Goal: Communication & Community: Answer question/provide support

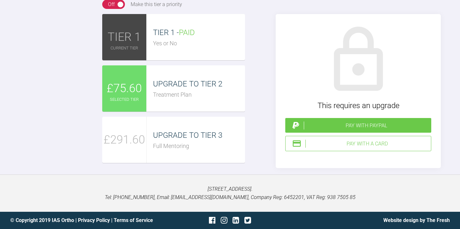
drag, startPoint x: 150, startPoint y: 80, endPoint x: 109, endPoint y: 34, distance: 62.0
paste textarea "Hi Ross, The patient is now asking about treating this case with aligners inste…"
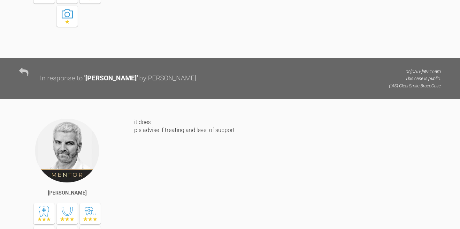
scroll to position [1292, 0]
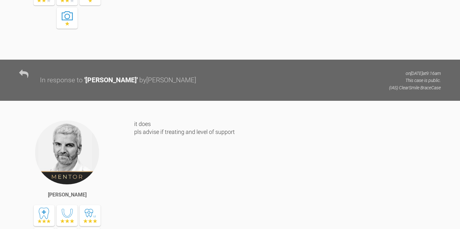
type textarea "Hi Ross, The patient is now asking about treating this case with aligners inste…"
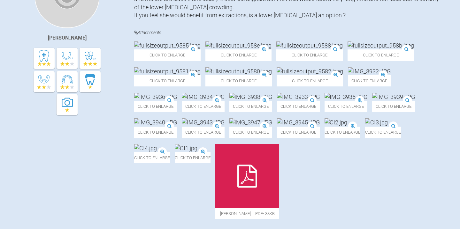
scroll to position [0, 0]
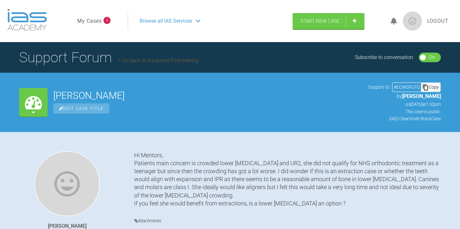
click at [161, 21] on span "Browse all IAS Services" at bounding box center [166, 21] width 52 height 8
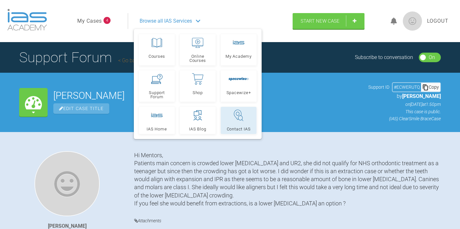
click at [236, 117] on icon at bounding box center [238, 115] width 11 height 13
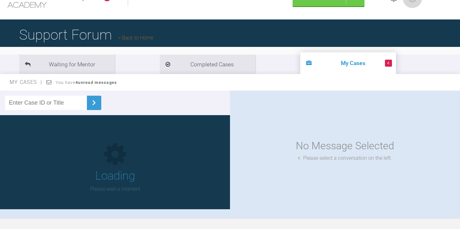
scroll to position [66, 0]
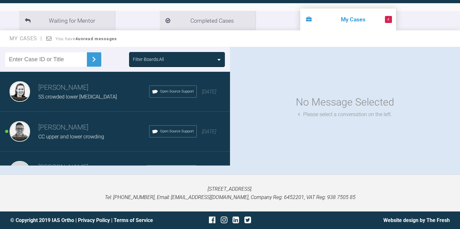
click at [82, 134] on span "CC upper and lower crowding" at bounding box center [71, 137] width 66 height 6
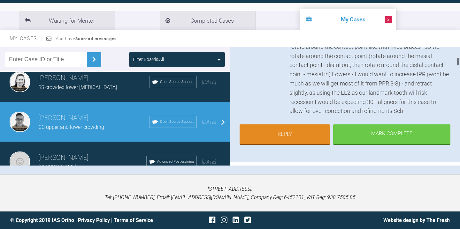
scroll to position [137, 0]
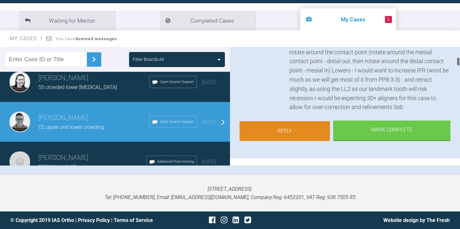
click at [280, 130] on link "Reply" at bounding box center [284, 131] width 90 height 20
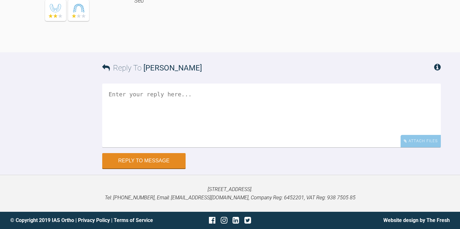
scroll to position [2271, 0]
click at [153, 96] on textarea at bounding box center [271, 116] width 338 height 64
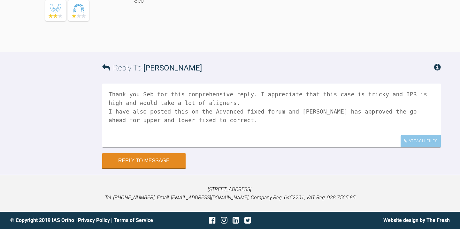
scroll to position [2248, 0]
click at [266, 133] on textarea "Thank you Seb for this comprehensive reply. I appreciate that this case is tric…" at bounding box center [271, 116] width 338 height 64
click at [358, 142] on textarea "Thank you Seb for this comprehensive reply. I appreciate that this case is tric…" at bounding box center [271, 116] width 338 height 64
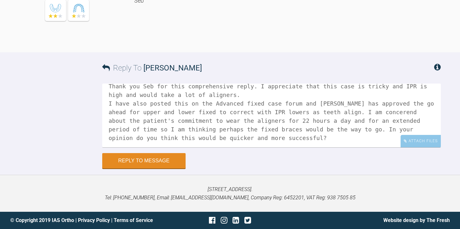
scroll to position [8, 0]
click at [242, 116] on textarea "Thank you Seb for this comprehensive reply. I appreciate that this case is tric…" at bounding box center [271, 116] width 338 height 64
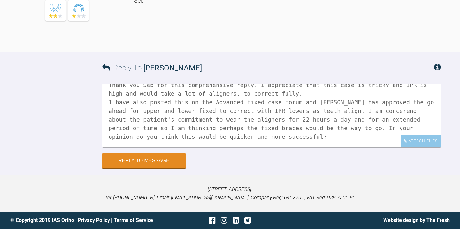
scroll to position [20, 0]
click at [235, 122] on textarea "Thank you Seb for this comprehensive reply. I appreciate that this case is tric…" at bounding box center [271, 116] width 338 height 64
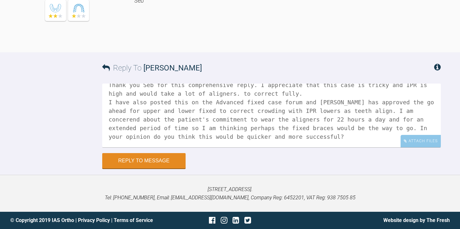
click at [298, 122] on textarea "Thank you Seb for this comprehensive reply. I appreciate that this case is tric…" at bounding box center [271, 116] width 338 height 64
click at [130, 131] on textarea "Thank you Seb for this comprehensive reply. I appreciate that this case is tric…" at bounding box center [271, 116] width 338 height 64
click at [340, 147] on textarea "Thank you Seb for this comprehensive reply. I appreciate that this case is tric…" at bounding box center [271, 116] width 338 height 64
click at [398, 147] on textarea "Thank you Seb for this comprehensive reply. I appreciate that this case is tric…" at bounding box center [271, 116] width 338 height 64
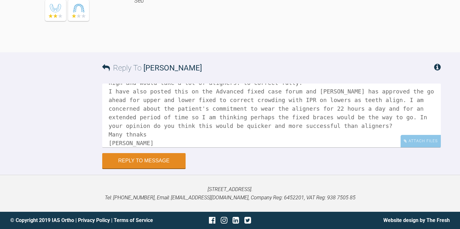
click at [139, 147] on textarea "Thank you Seb for this comprehensive reply. I appreciate that this case is tric…" at bounding box center [271, 116] width 338 height 64
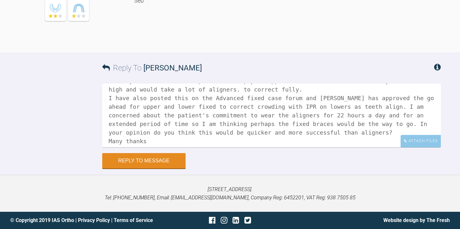
scroll to position [11, 0]
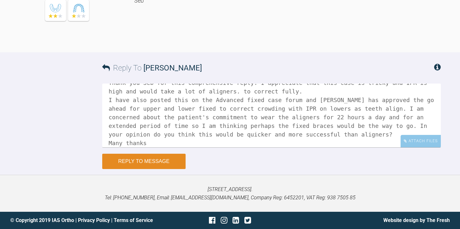
type textarea "Thank you Seb for this comprehensive reply. I appreciate that this case is tric…"
click at [135, 169] on button "Reply to Message" at bounding box center [143, 161] width 83 height 15
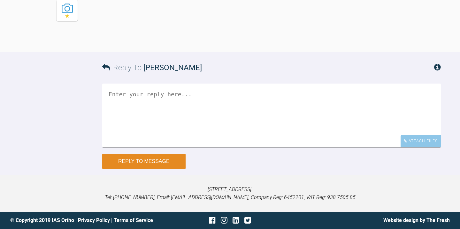
scroll to position [2433, 0]
drag, startPoint x: 139, startPoint y: 184, endPoint x: 133, endPoint y: 184, distance: 6.1
click at [134, 147] on textarea at bounding box center [271, 116] width 338 height 64
